Goal: Task Accomplishment & Management: Use online tool/utility

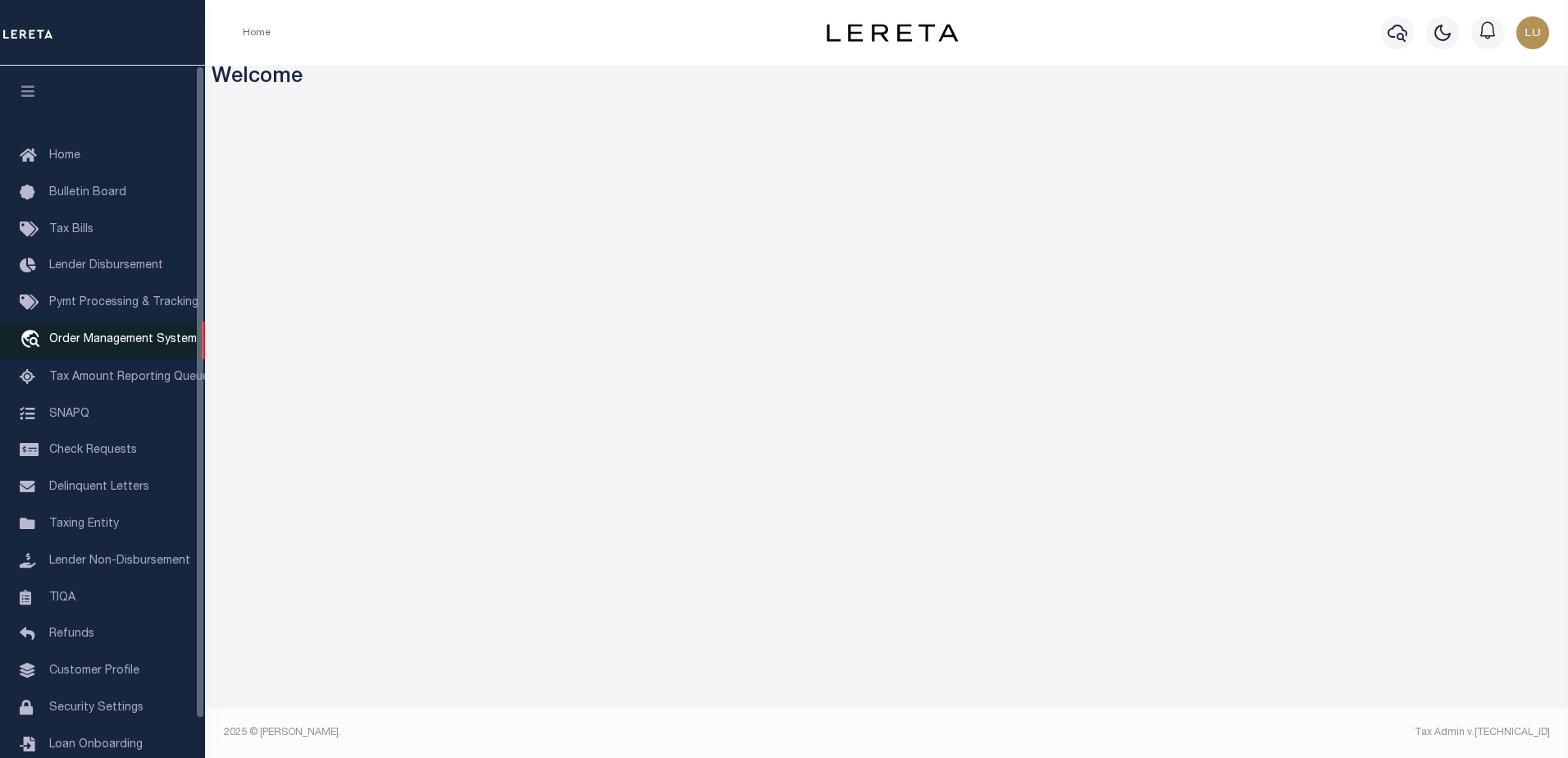
click at [95, 338] on span "Order Management System" at bounding box center [123, 339] width 148 height 12
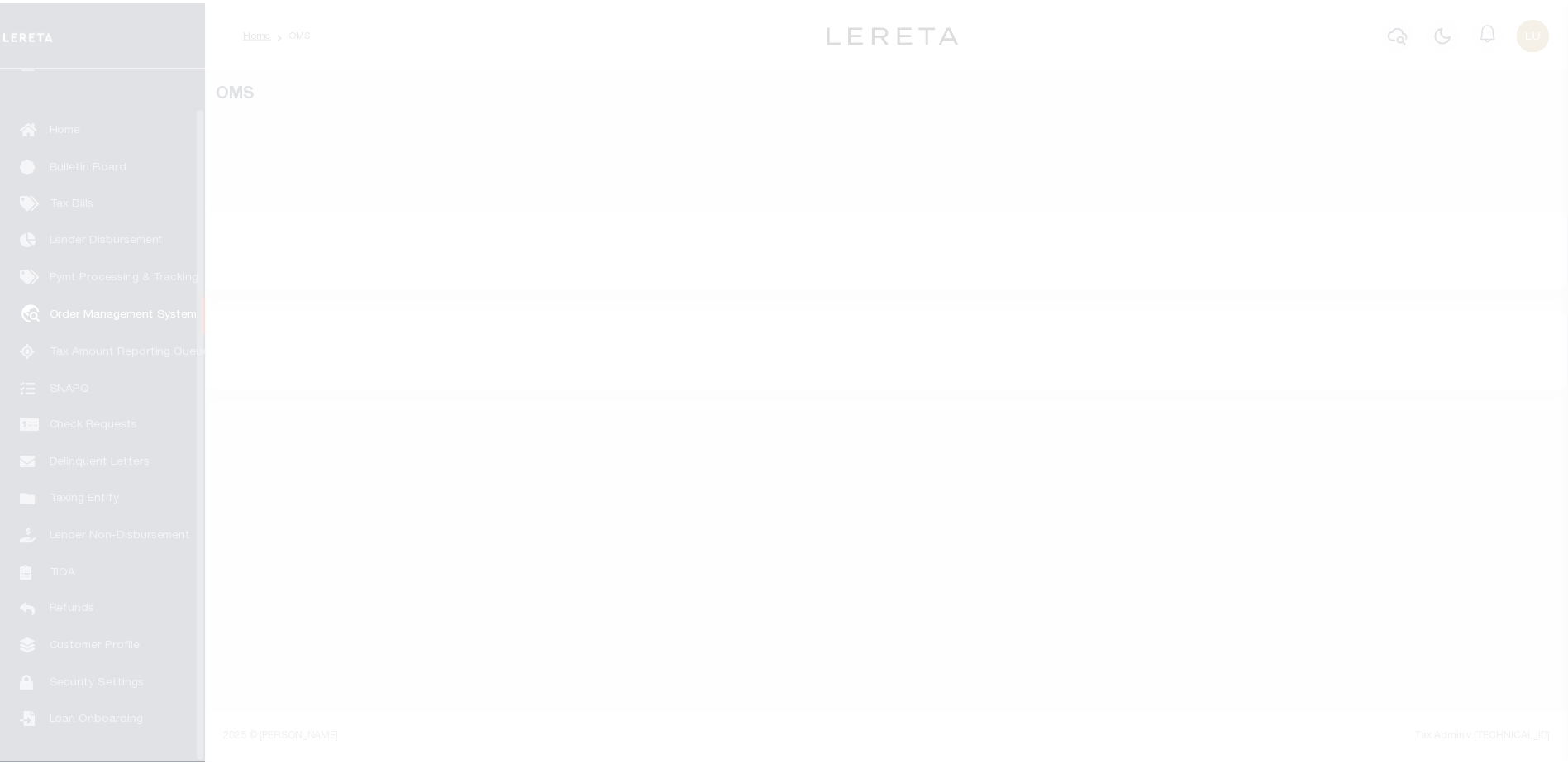
scroll to position [42, 0]
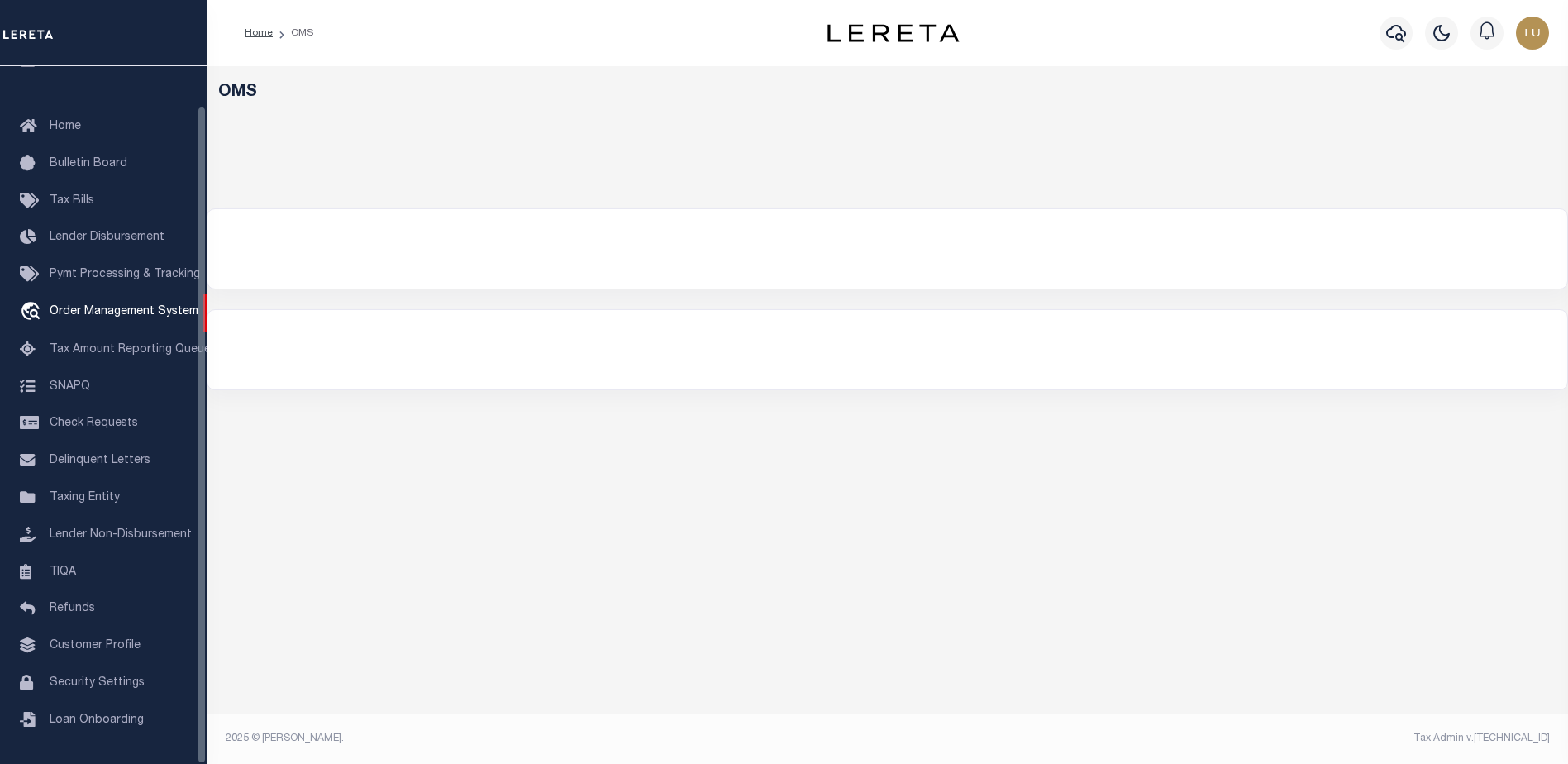
select select "200"
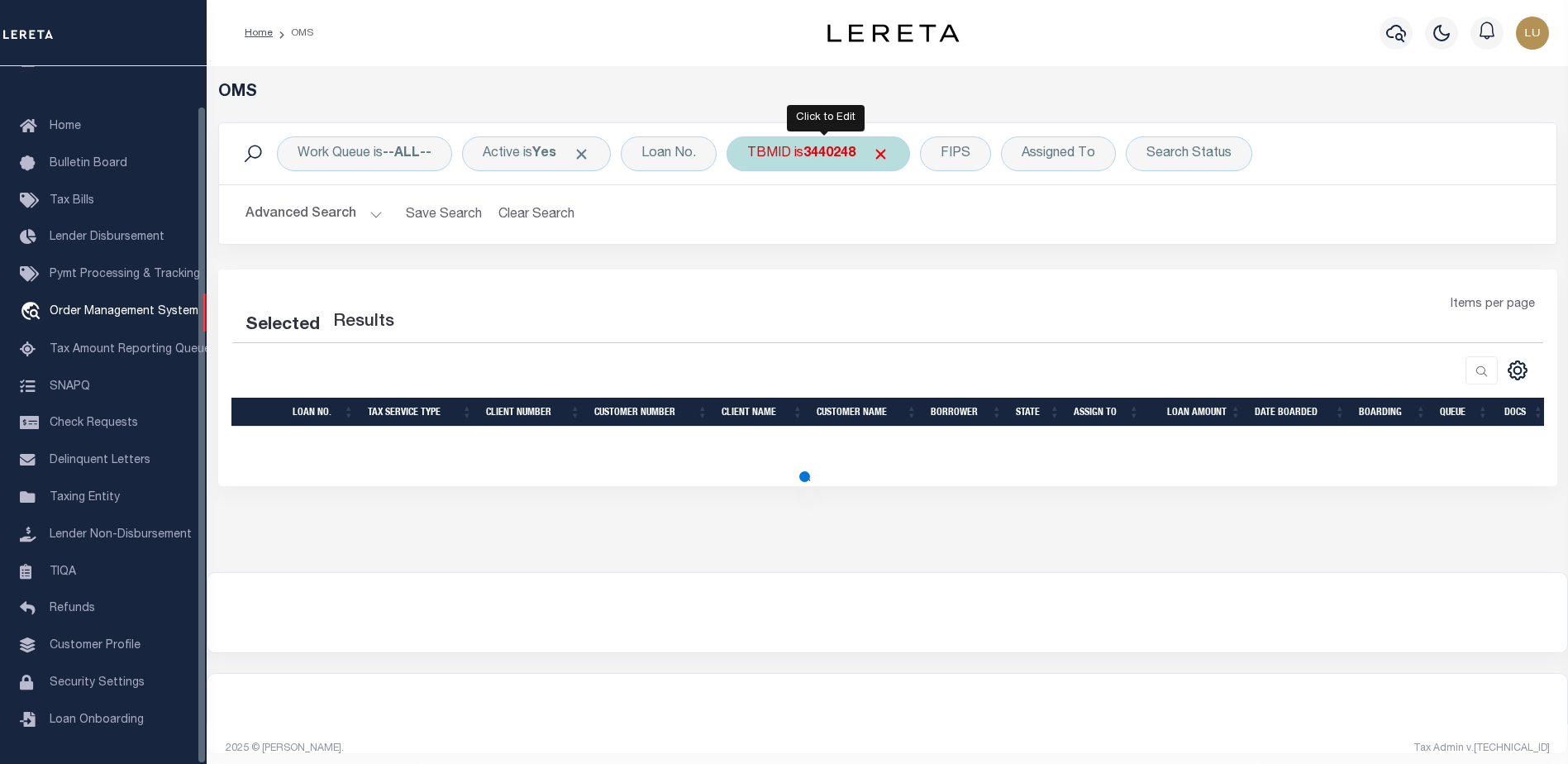
select select "200"
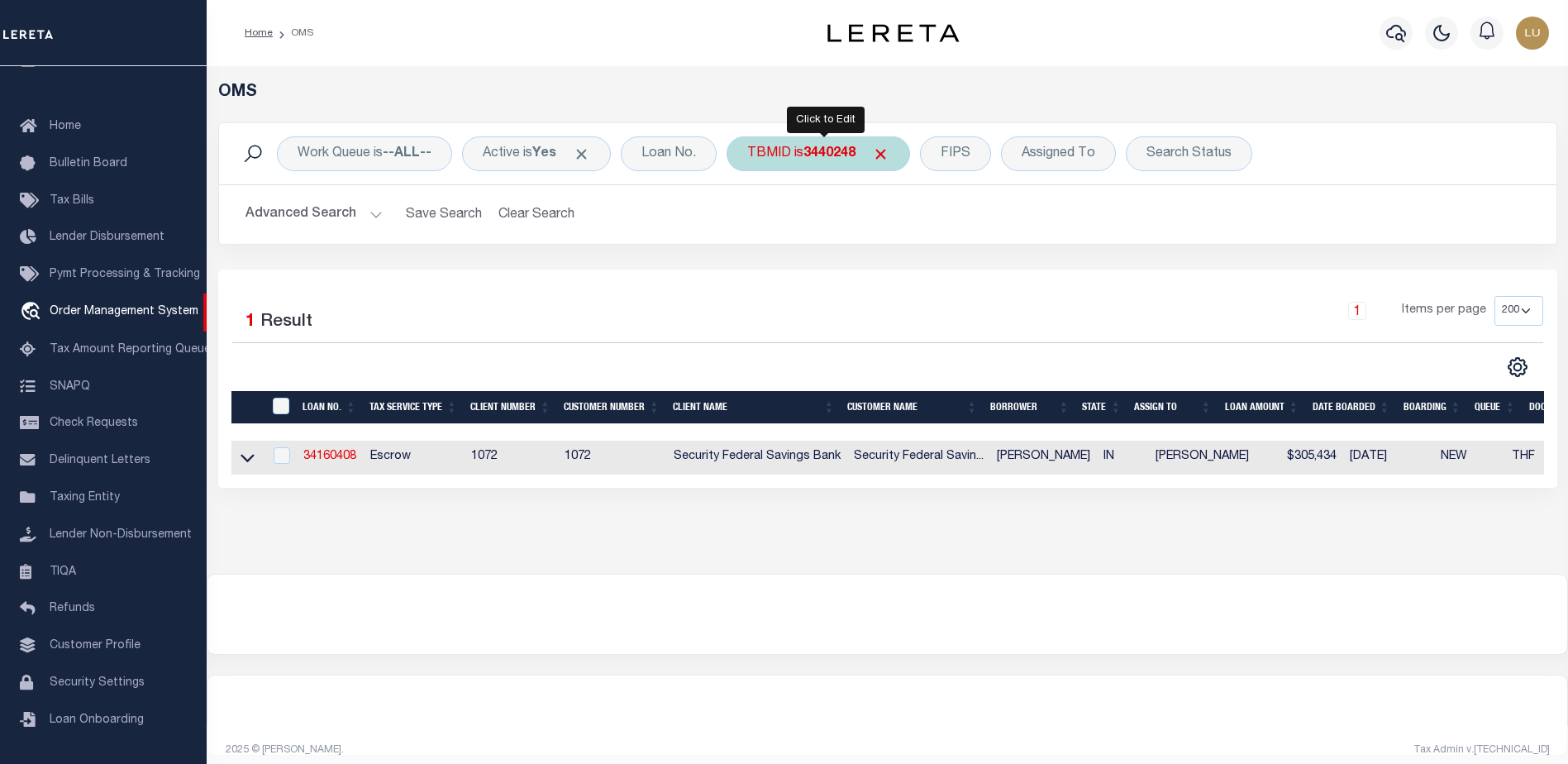
click at [843, 152] on b "3440248" at bounding box center [829, 153] width 52 height 13
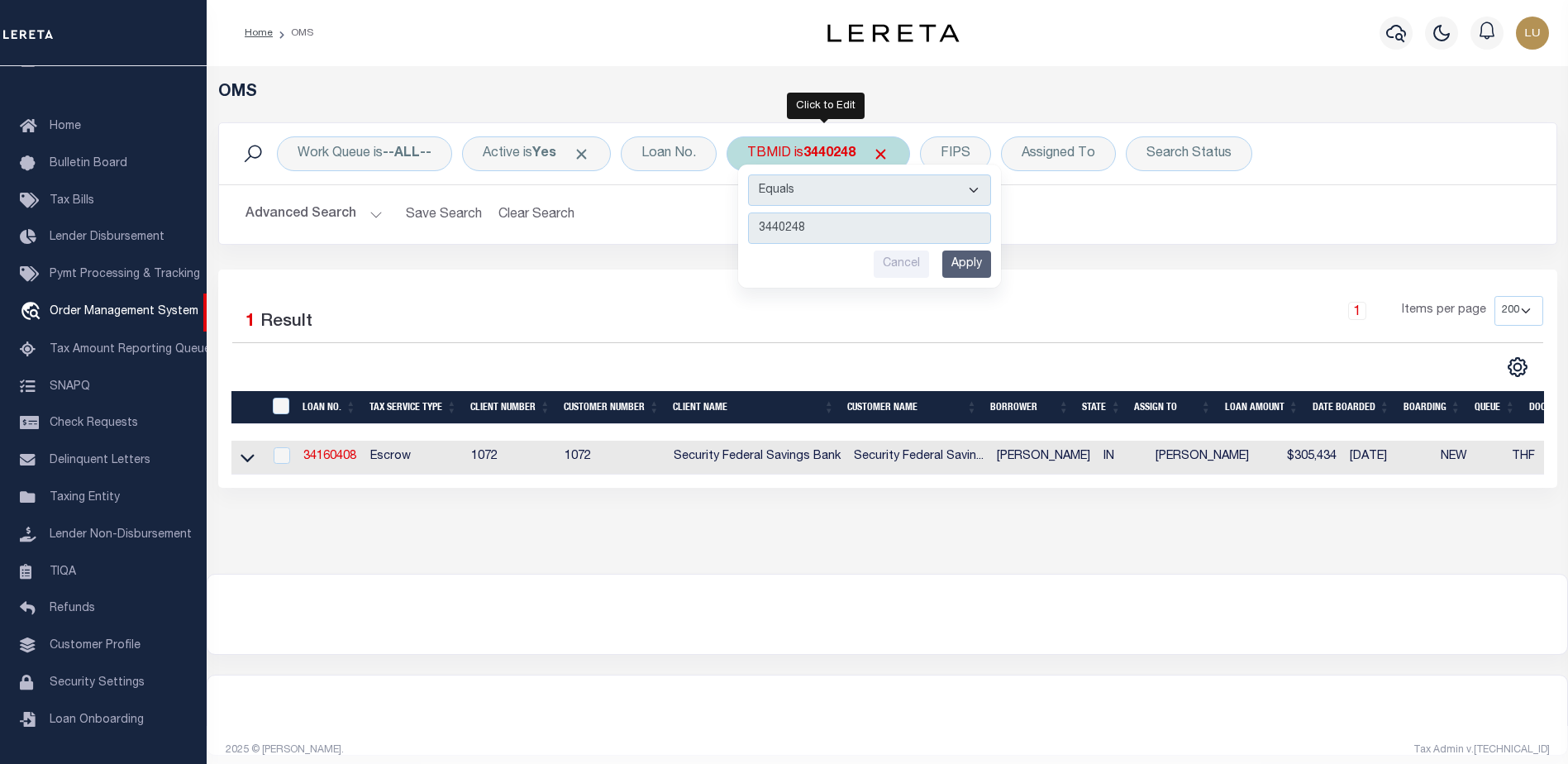
type input "3307996"
click at [965, 258] on input "Apply" at bounding box center [966, 264] width 48 height 28
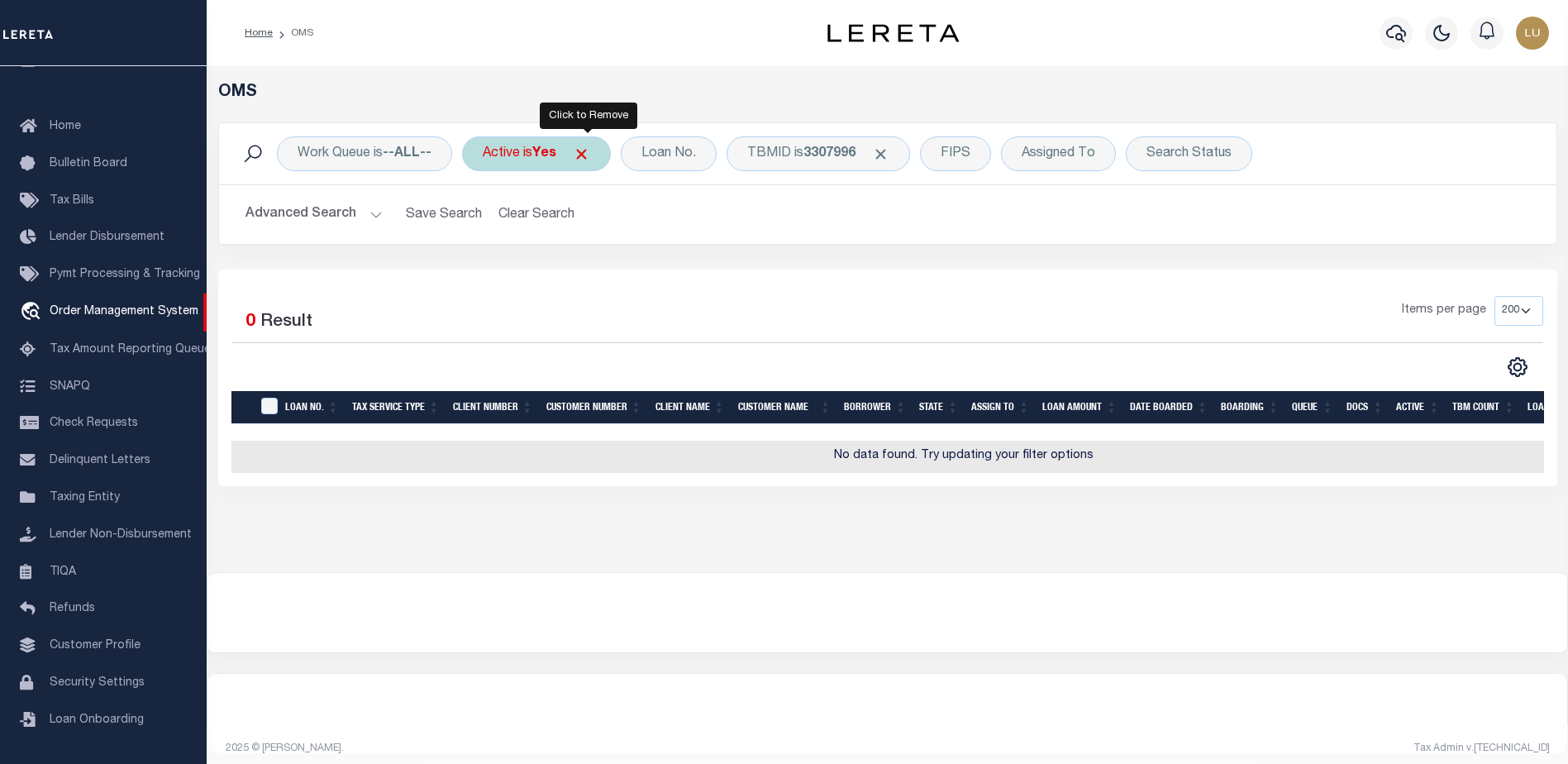
click at [585, 154] on span "Click to Remove" at bounding box center [581, 154] width 18 height 18
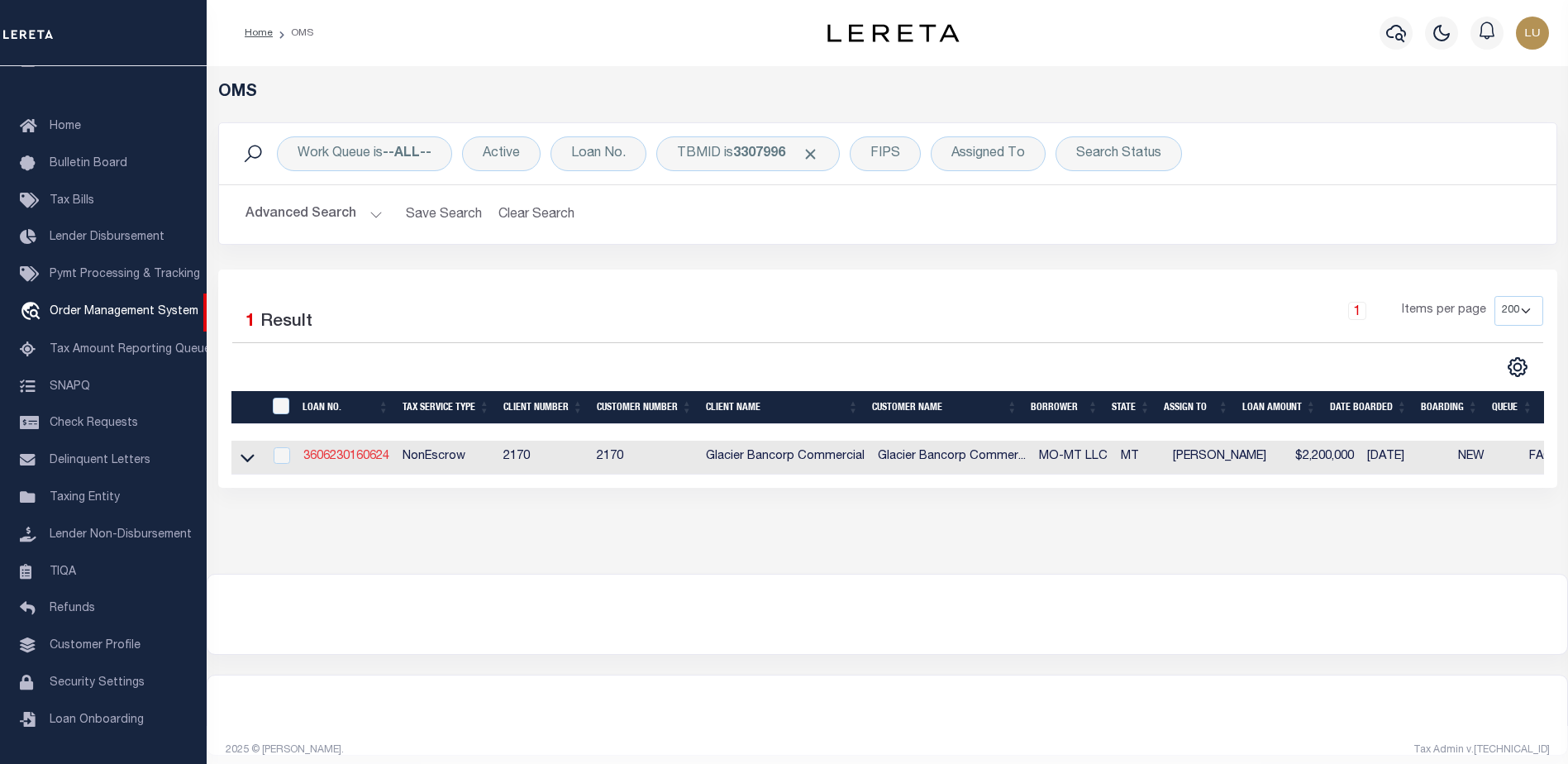
click at [353, 456] on link "3606230160624" at bounding box center [346, 457] width 86 height 12
type input "3606230160624"
type input "MO-MT LLC"
select select "False"
select select
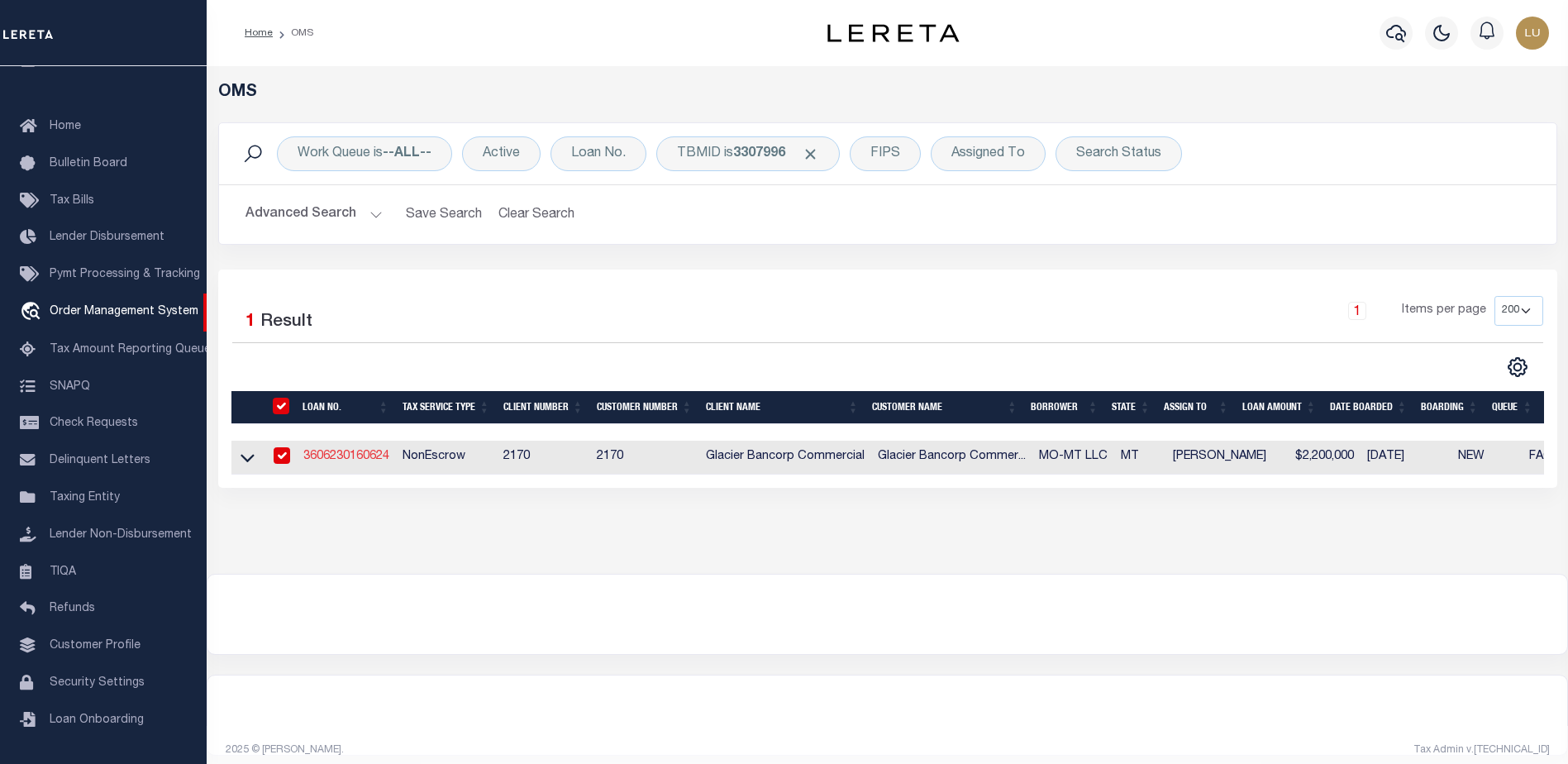
select select
type input "19 INTREPID DR"
type input "BOZEMAN MT 59718-3018"
select select "NonEscrow"
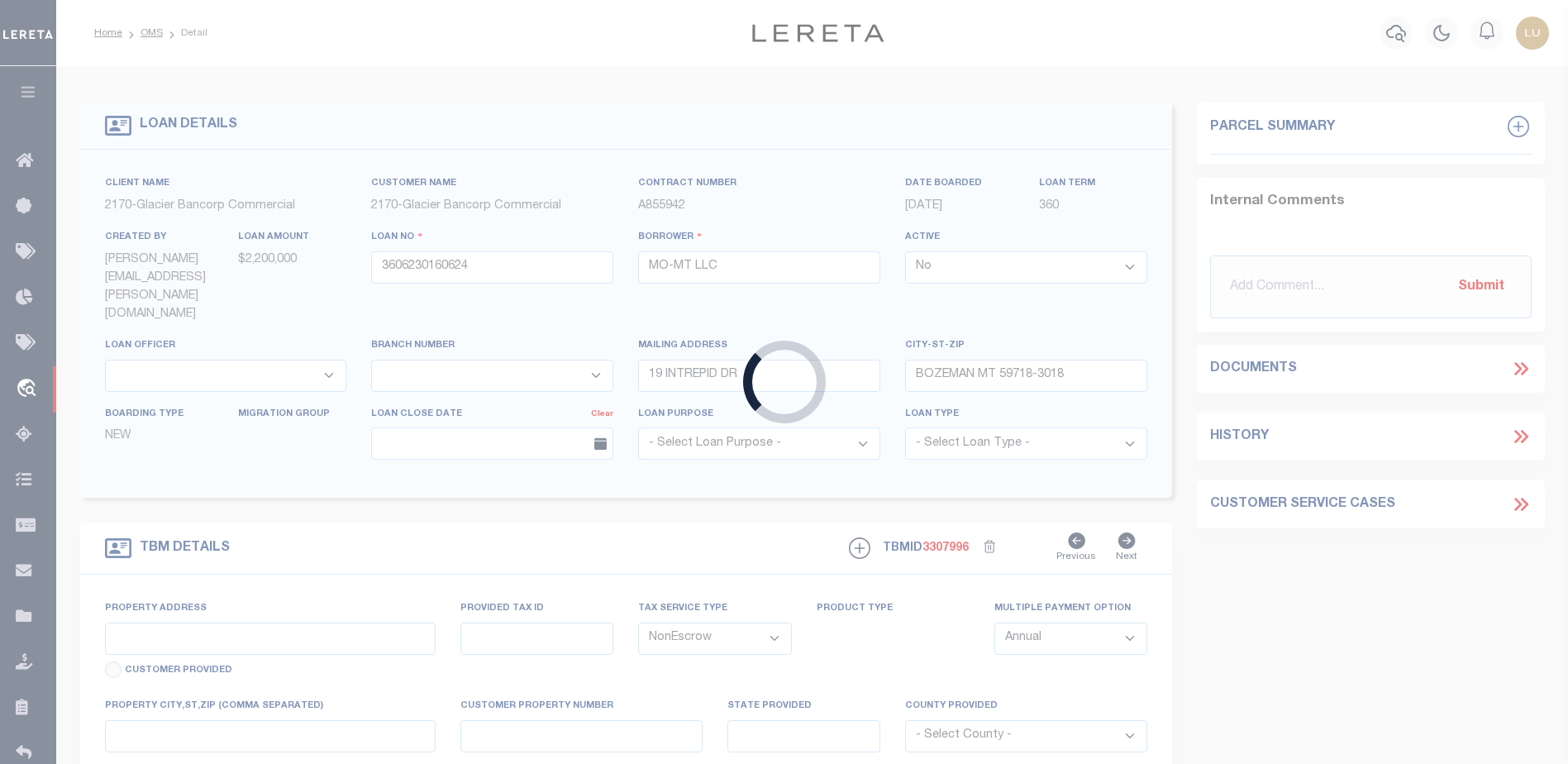
type input "MANHATTAN MEADOWS SUBD PHASES 1 & 2"
type input "0000REE903"
select select
type input "MANHATTAN MT 59741"
type input "MT"
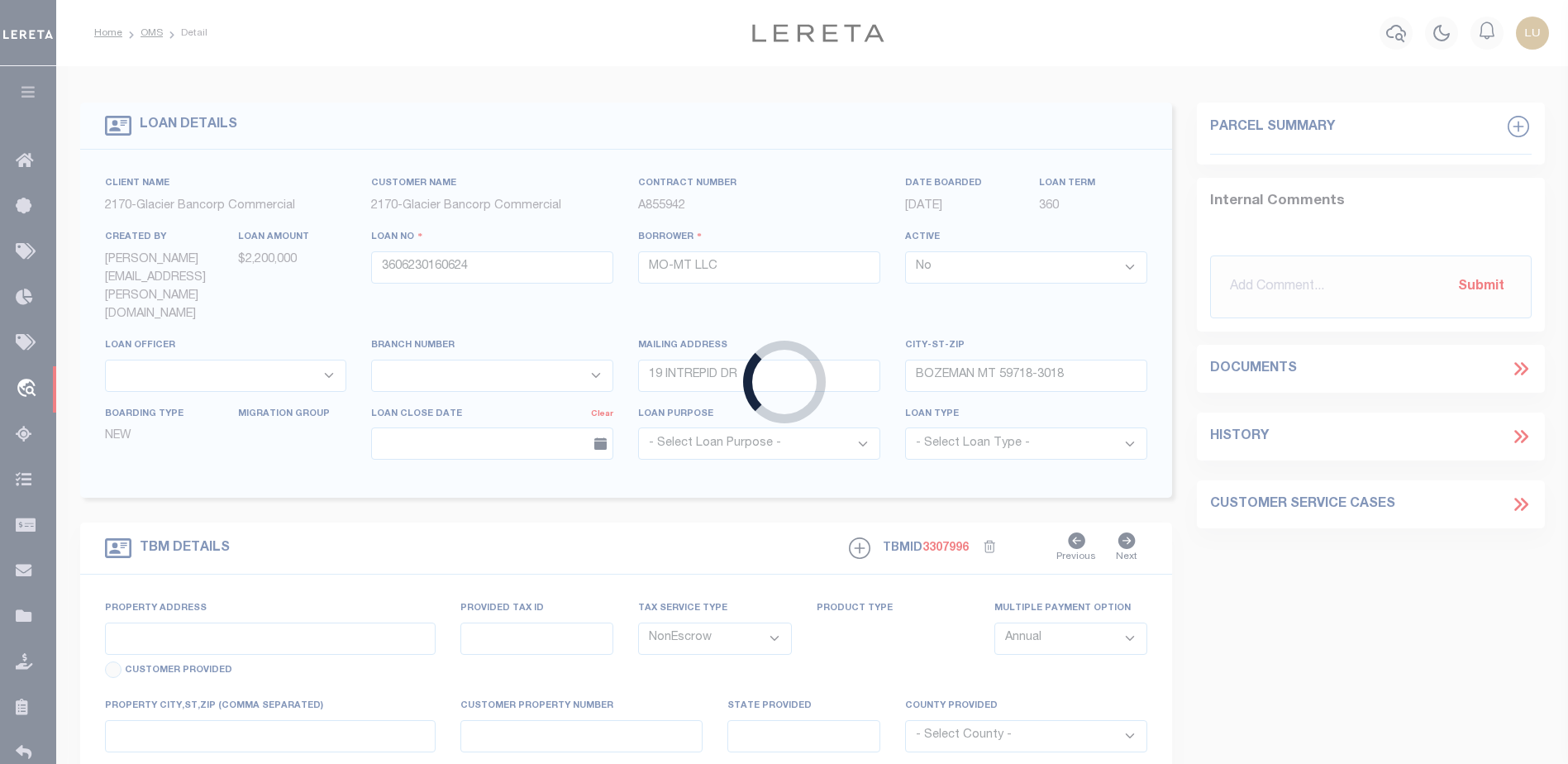
select select
type textarea "S03, T01 N, R03 E, C.O.S. 1495K, PARCEL 2, ACRES 89.59"
select select "4574"
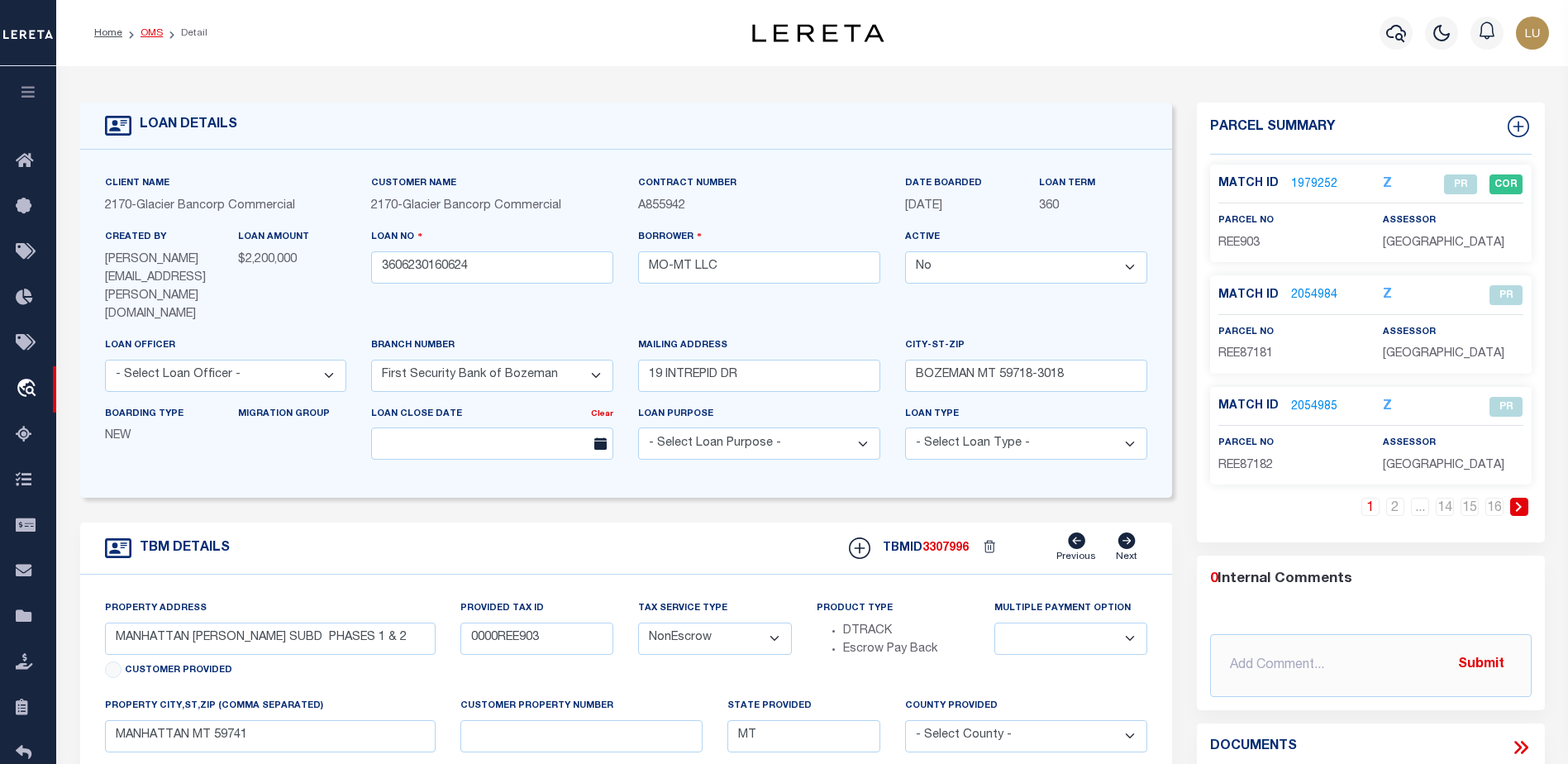
click at [149, 33] on link "OMS" at bounding box center [151, 33] width 23 height 10
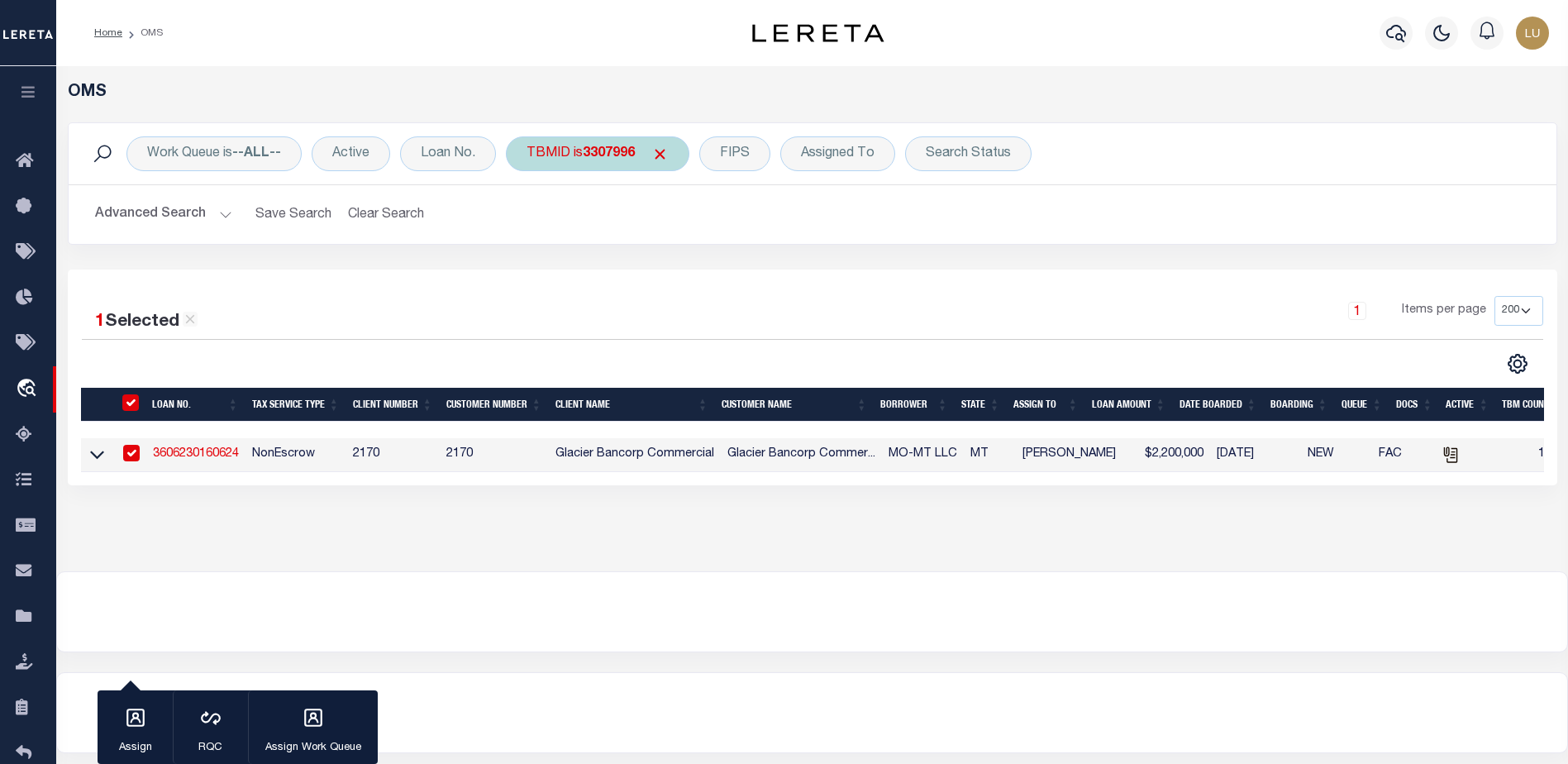
click at [599, 161] on div "TBMID is 3307996" at bounding box center [598, 153] width 184 height 35
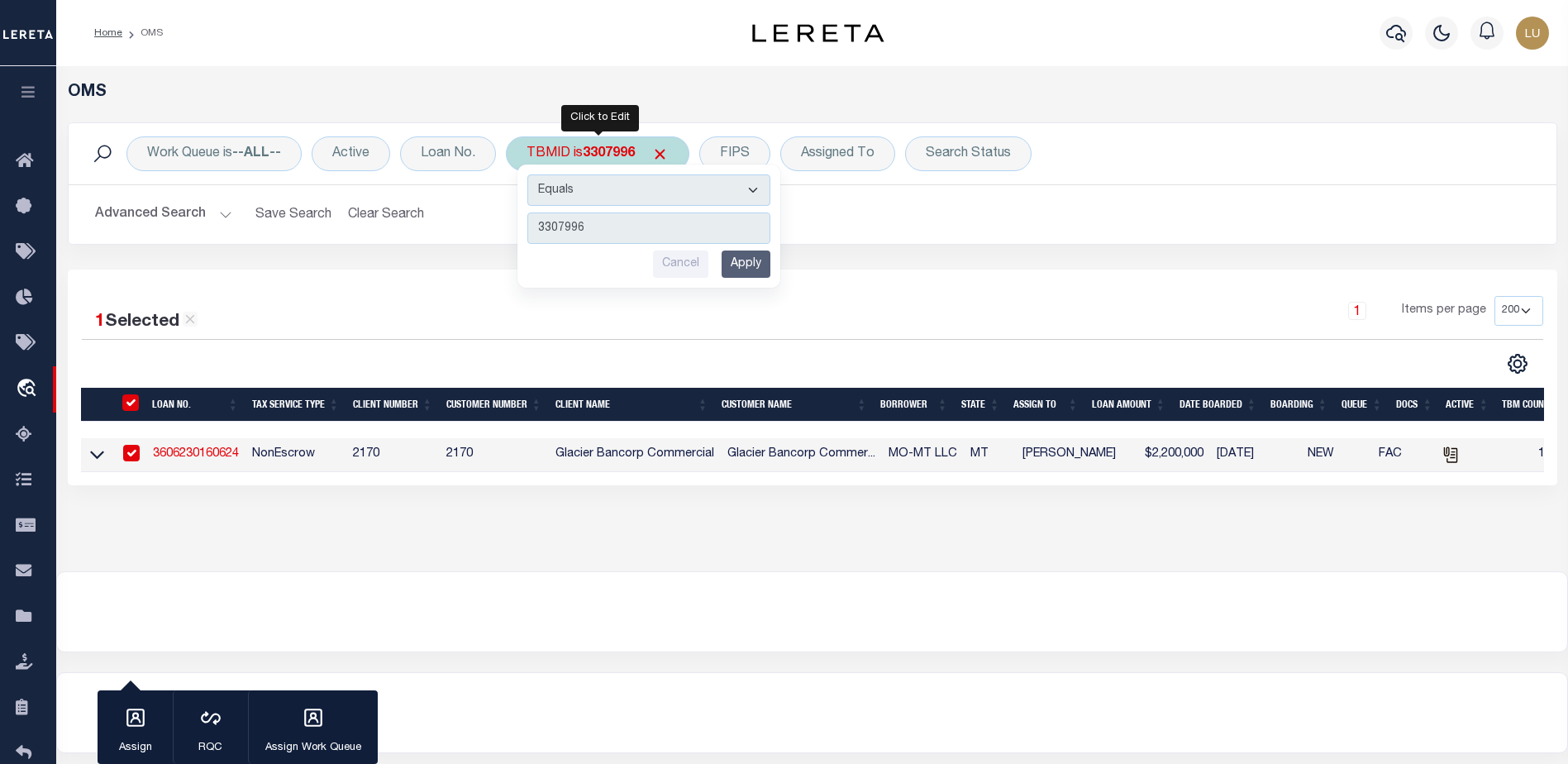
type input "3375296"
click at [758, 261] on input "Apply" at bounding box center [745, 264] width 48 height 28
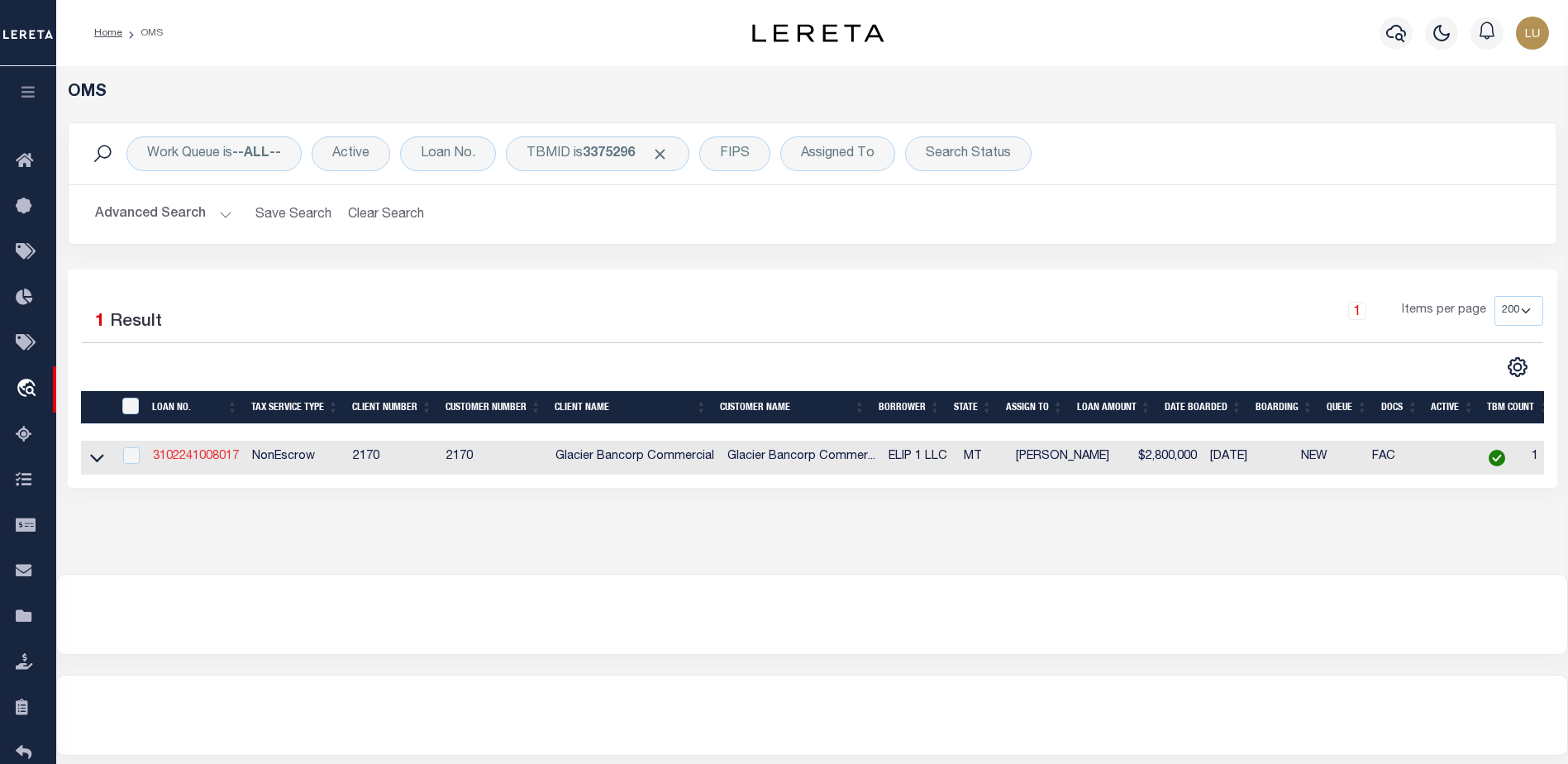
click at [181, 462] on link "3102241008017" at bounding box center [196, 457] width 86 height 12
type input "3102241008017"
type input "ELIP 1 LLC"
select select "True"
select select "4569"
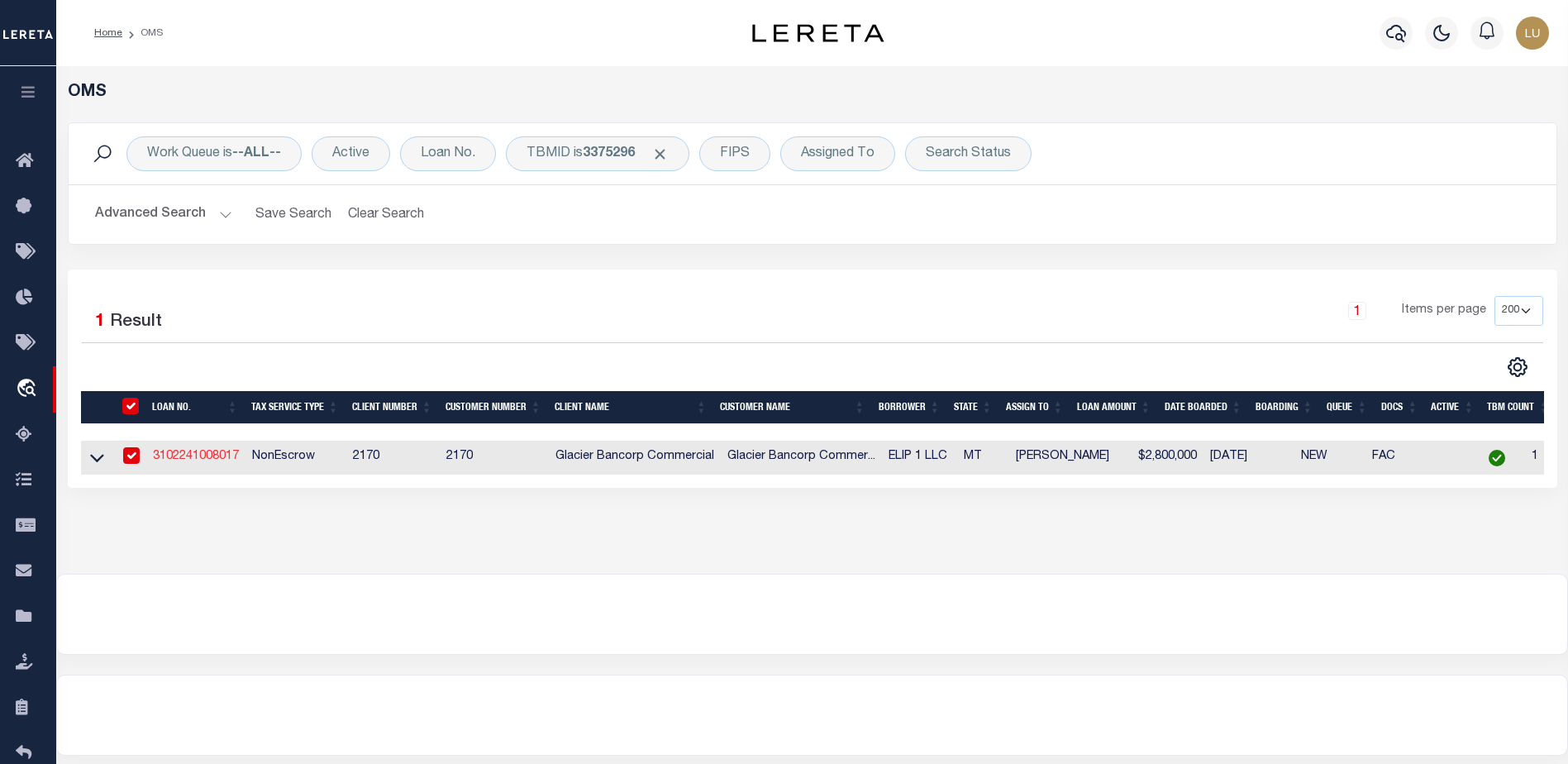
type input "1610 WHITEFISH STAGE STE E"
type input "KALISPELL MT 59901-2151"
select select "4569"
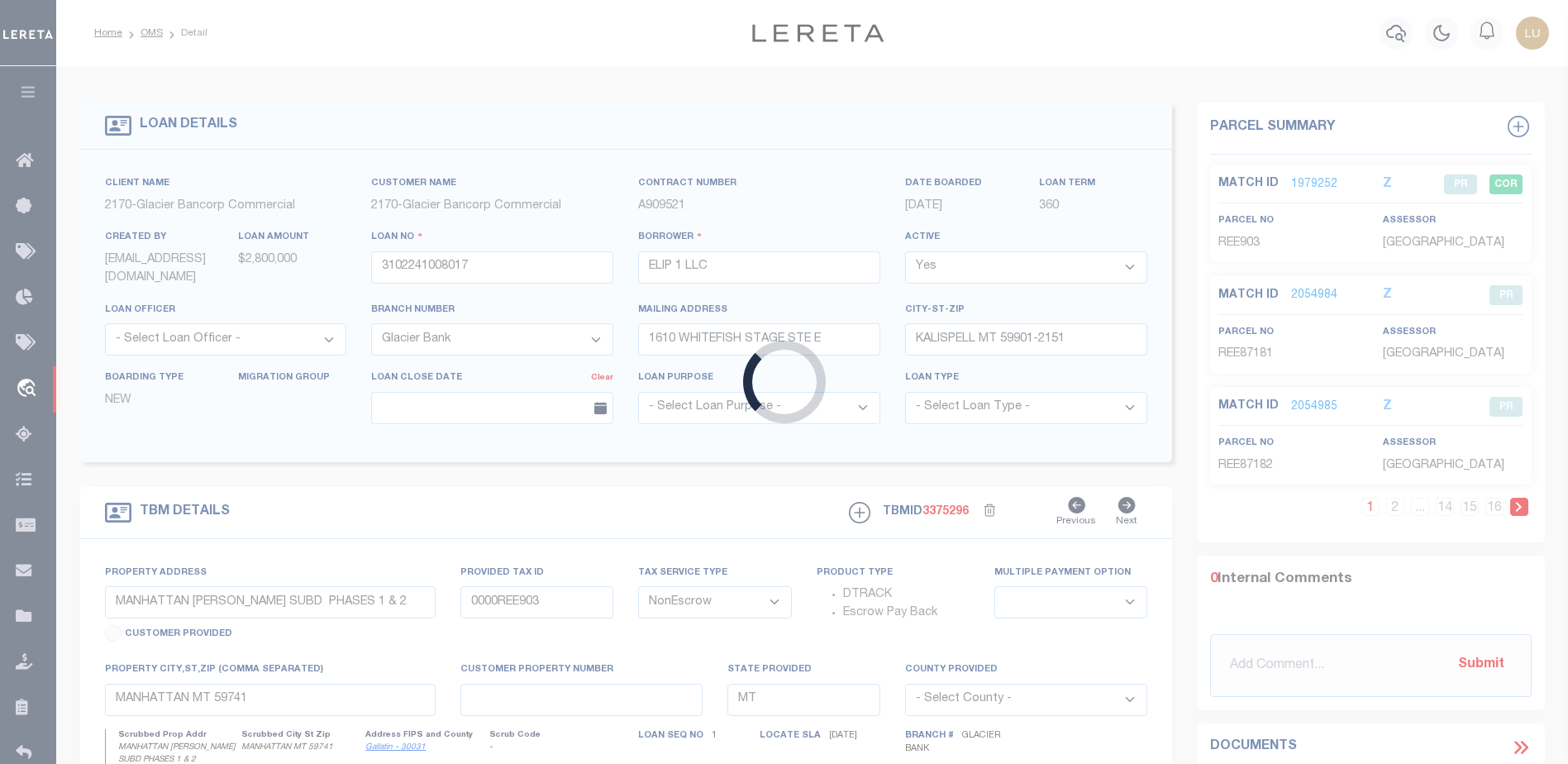
type input "[STREET_ADDRESS]"
type input "00217350"
select select
type input "Kalispell MT 59901"
type textarea "S28, T29 N, R21 W, ACRES 6.01, COS 19712-2, TR 1AF IN SE4SW4"
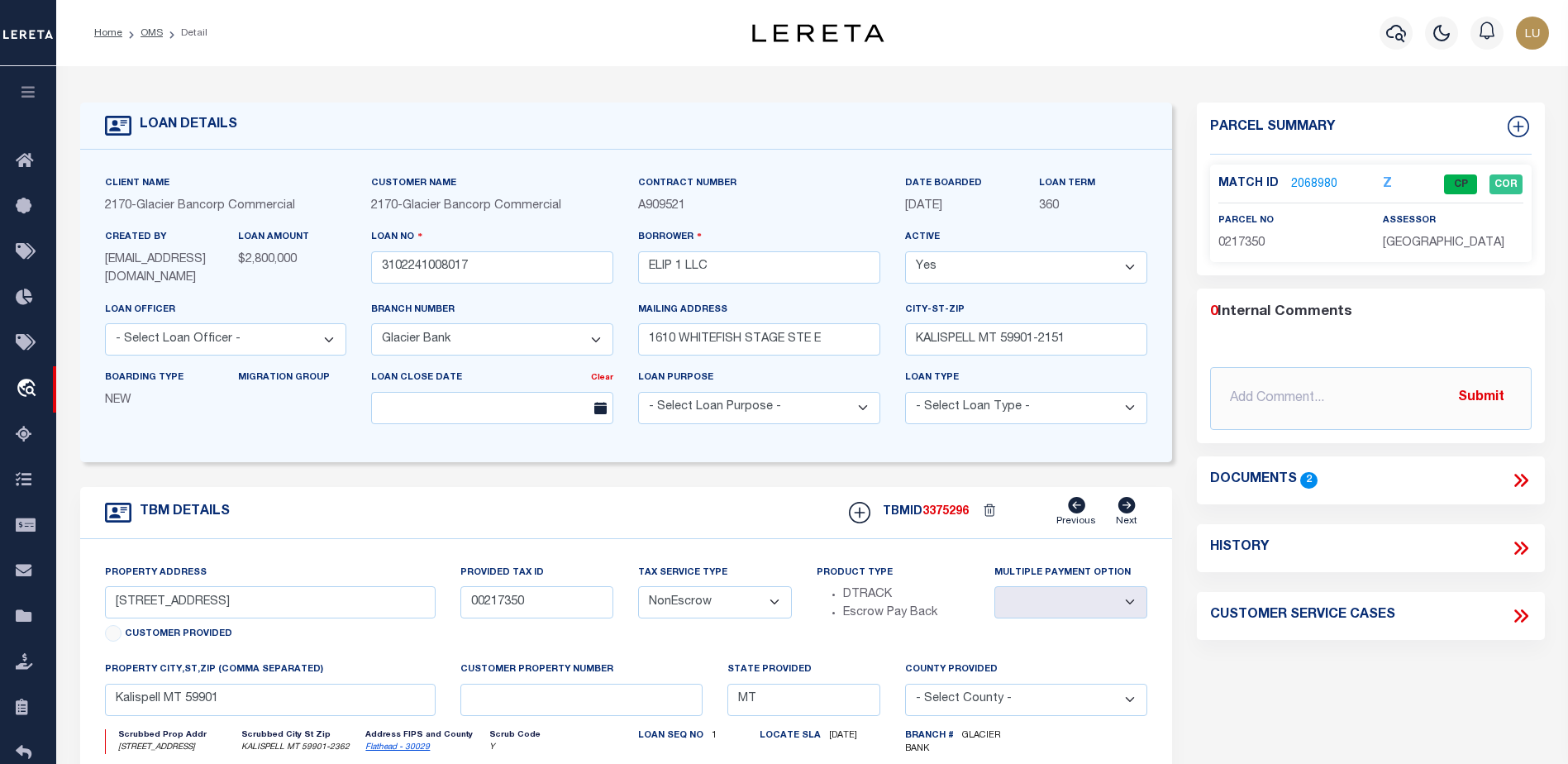
click at [1325, 181] on link "2068980" at bounding box center [1314, 185] width 46 height 18
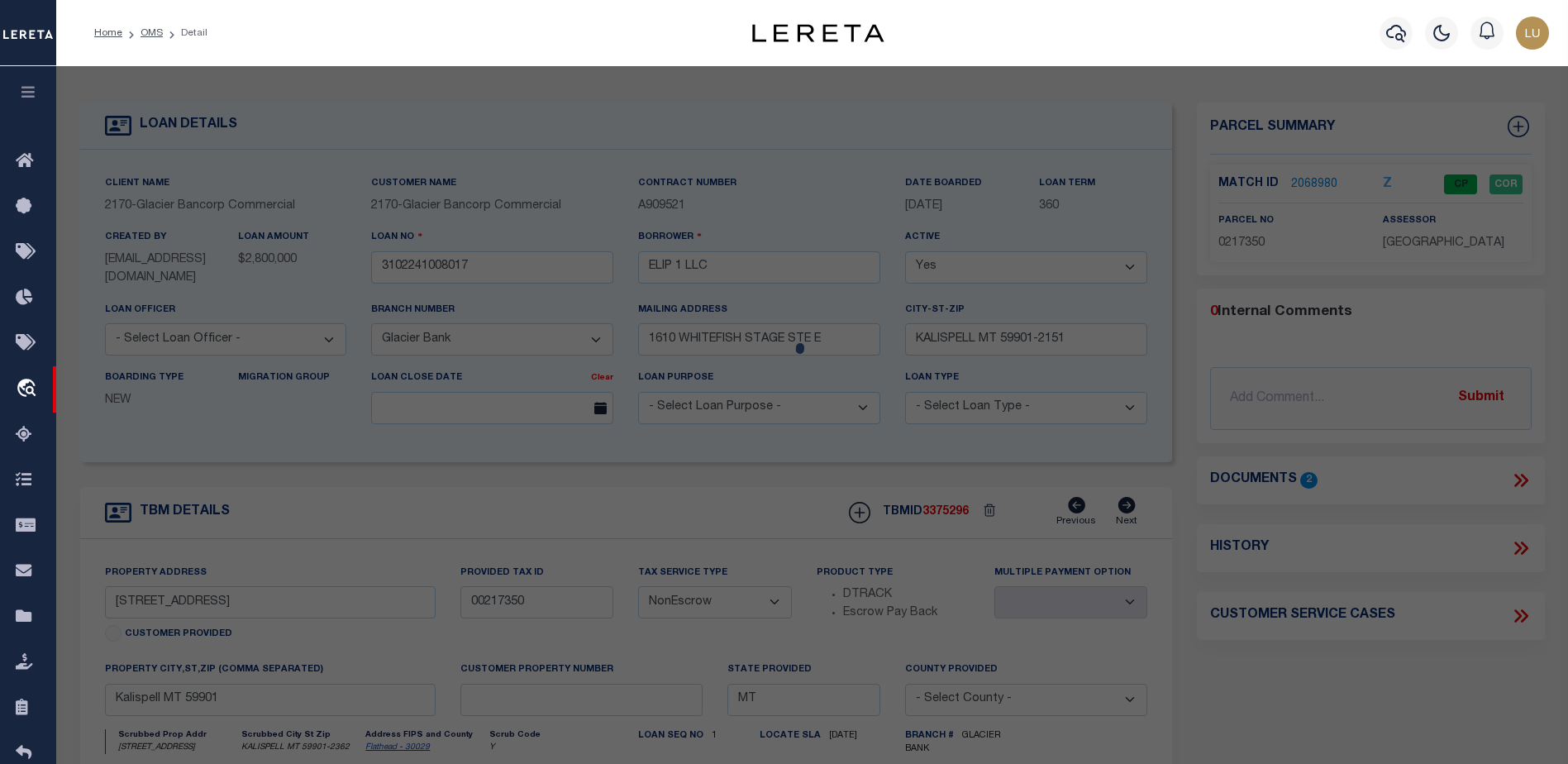
checkbox input "false"
select select "CP"
type input "ENGELLANT DAREN"
select select "AGW"
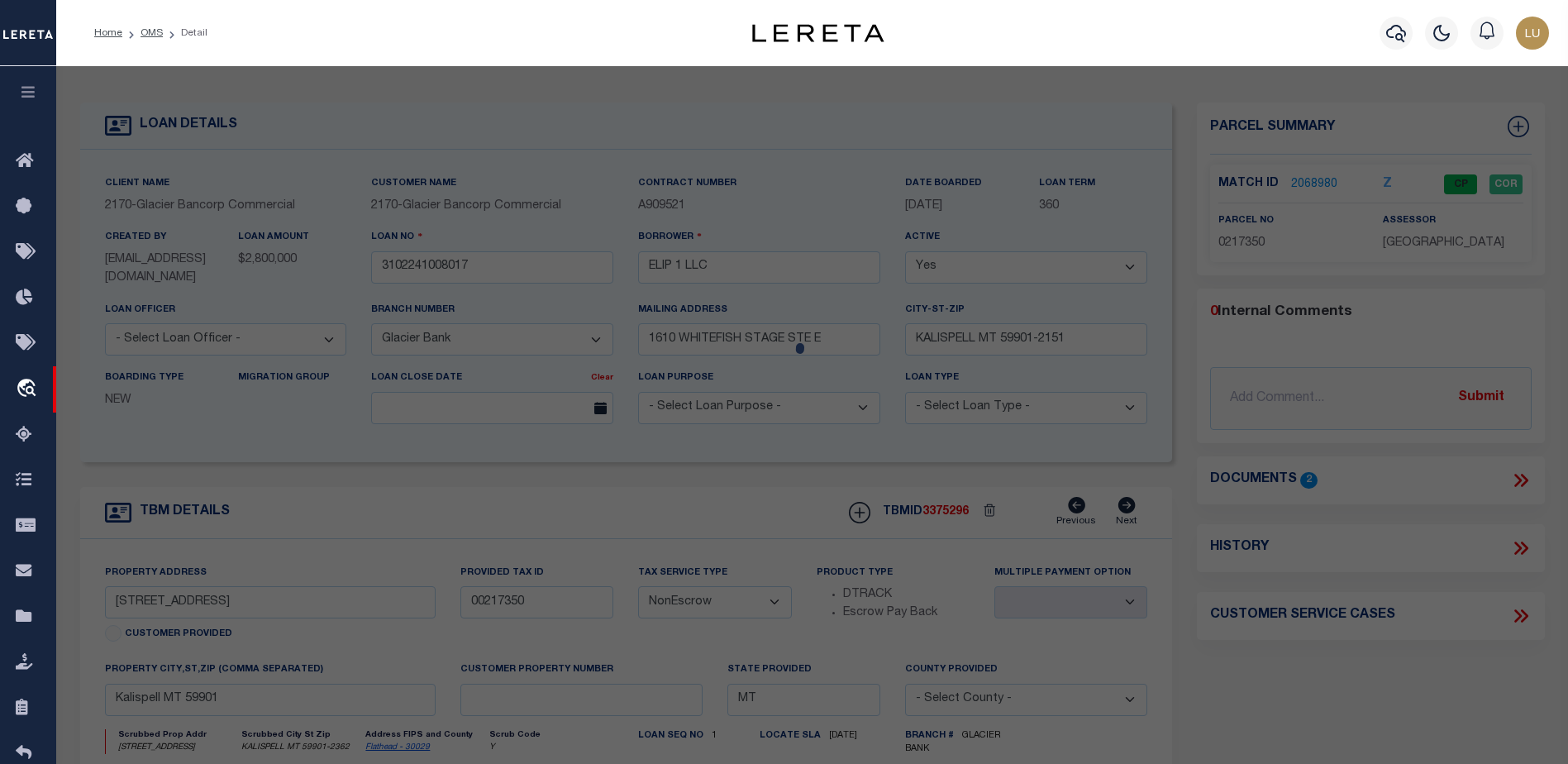
select select
type input "2630 US HIGHWAY 2 E"
checkbox input "false"
type input "KALISPELL, MT 59901"
type textarea "S28, T29 N, R21 W, ACRES 6.01, COS 19712-2, TR 1AF IN SE4SW4"
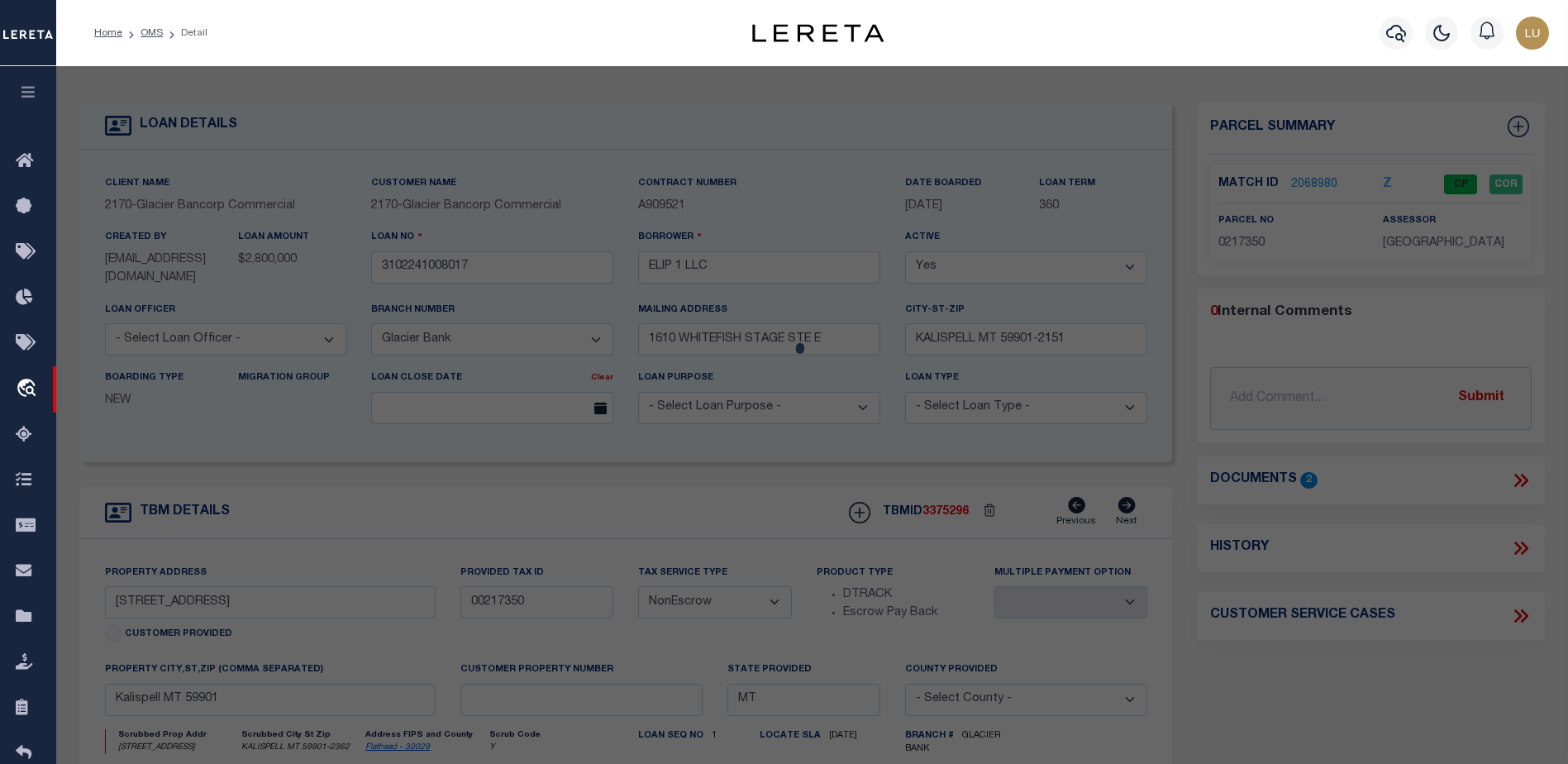
type textarea "Order completed based on text legal"
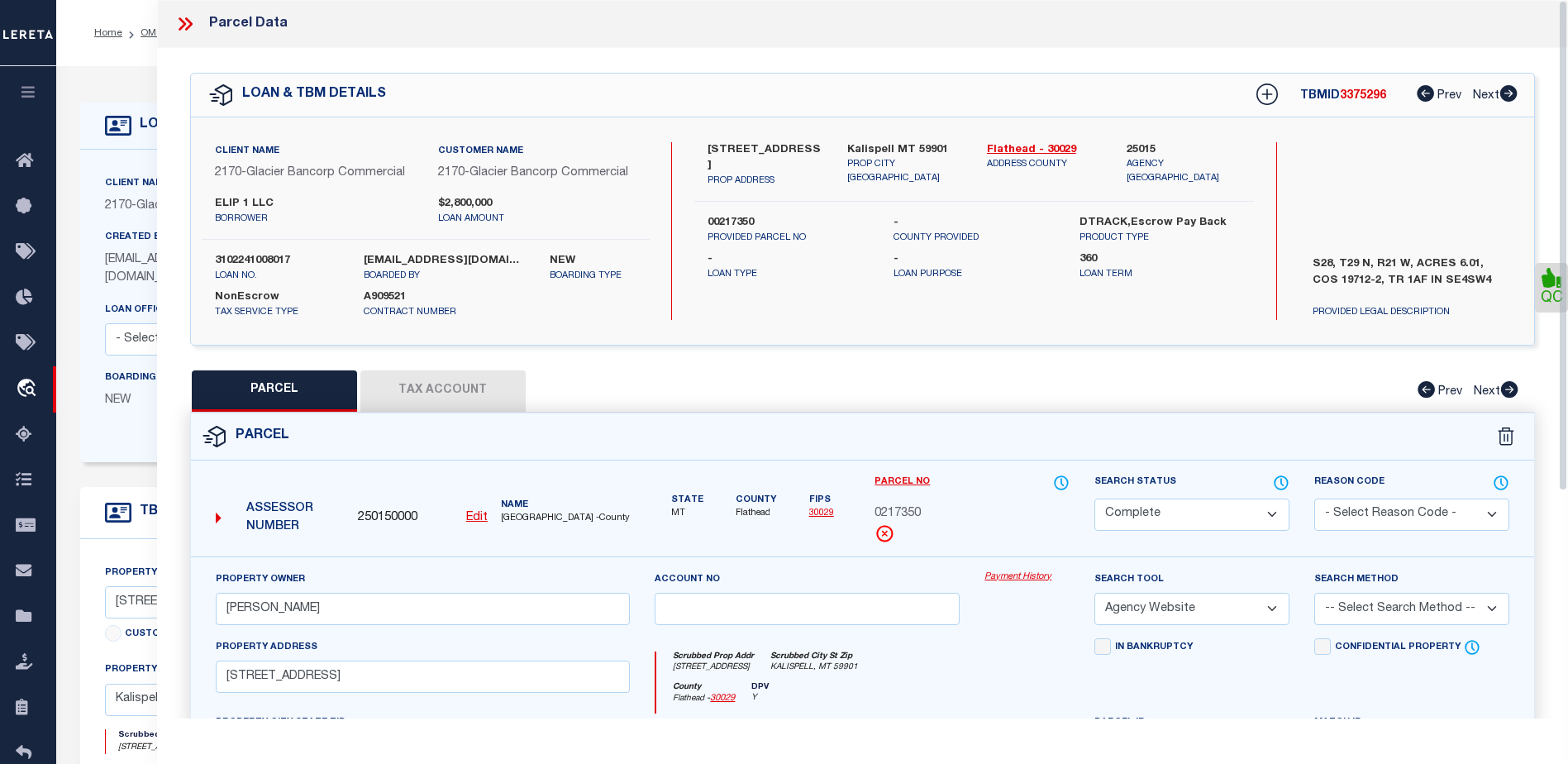
click at [1037, 578] on link "Payment History" at bounding box center [1027, 577] width 85 height 14
